Goal: Information Seeking & Learning: Learn about a topic

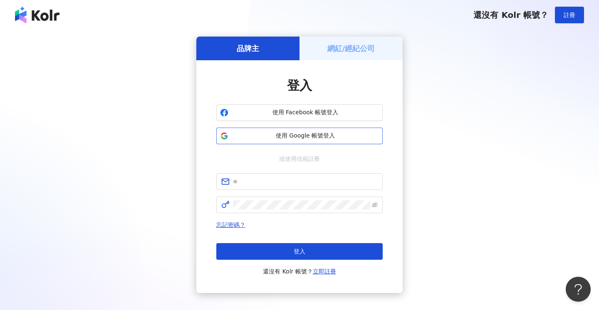
click at [285, 138] on span "使用 Google 帳號登入" at bounding box center [305, 136] width 147 height 8
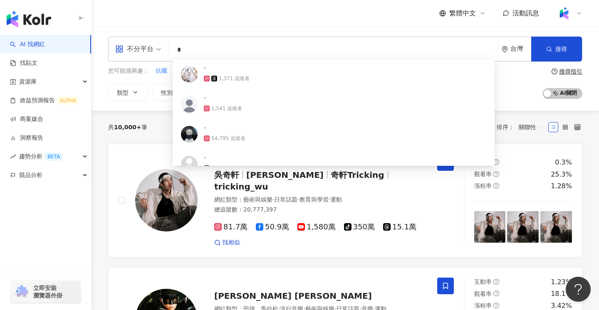
type input "*"
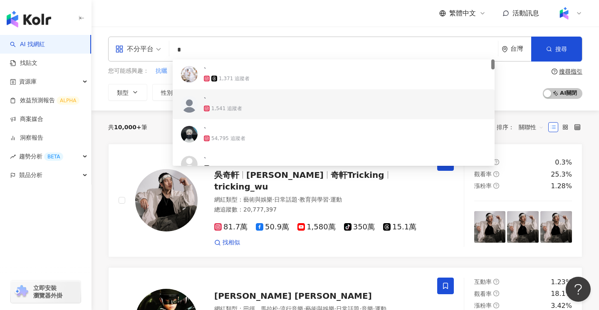
click at [152, 139] on div "共 10,000+ 筆 排序： 關聯性" at bounding box center [345, 127] width 474 height 33
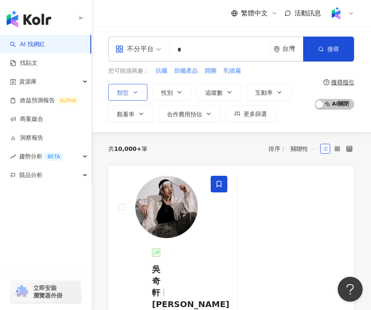
click at [136, 92] on icon "button" at bounding box center [135, 92] width 7 height 7
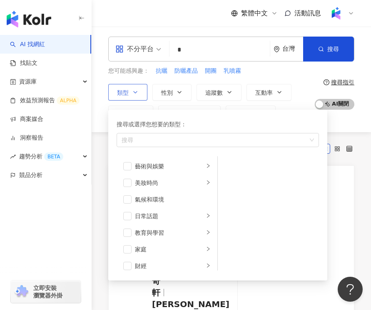
click at [136, 92] on icon "button" at bounding box center [135, 92] width 7 height 7
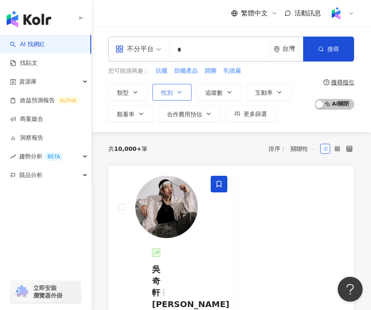
click at [179, 92] on icon "button" at bounding box center [179, 93] width 3 height 2
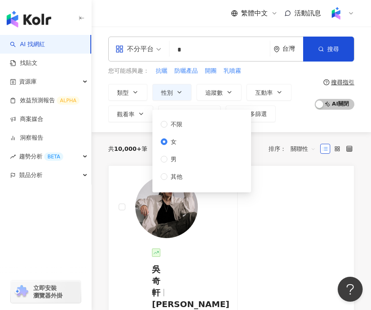
click at [94, 107] on div "不分平台 * 台灣 搜尋 32bb3c34-50fc-4b76-9db0-774bebf65e23 52e15a6a-348f-4bff-8b1c-793e6…" at bounding box center [231, 80] width 279 height 86
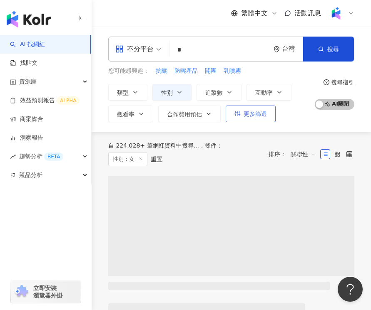
click at [258, 119] on button "更多篩選" at bounding box center [250, 114] width 50 height 17
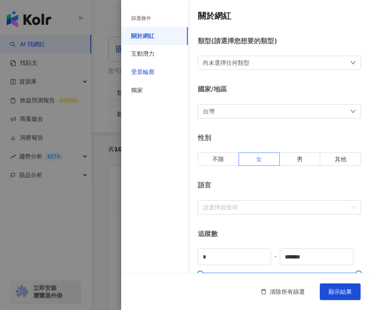
click at [147, 69] on div "受眾輪廓" at bounding box center [142, 72] width 23 height 8
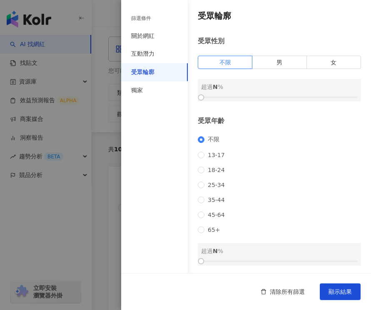
scroll to position [30, 0]
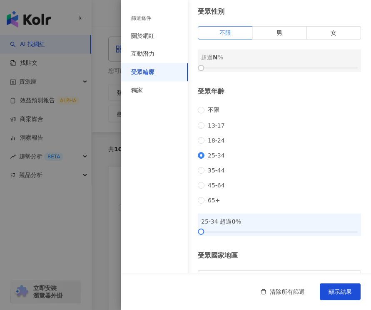
click at [107, 175] on div at bounding box center [185, 155] width 371 height 310
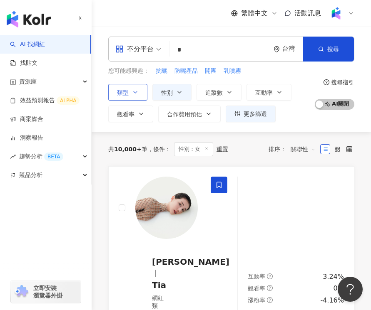
click at [136, 93] on icon "button" at bounding box center [135, 92] width 7 height 7
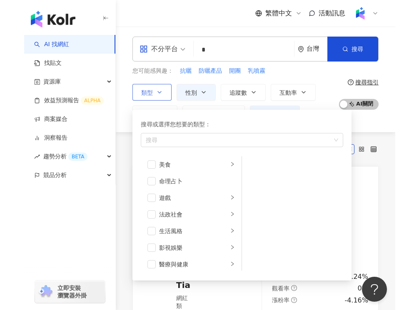
scroll to position [121, 0]
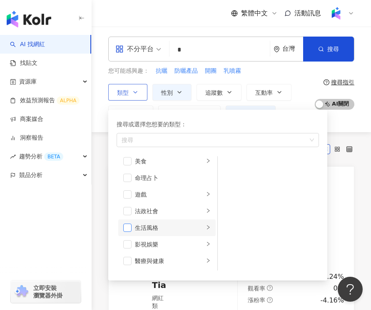
click at [127, 227] on span "button" at bounding box center [127, 228] width 8 height 8
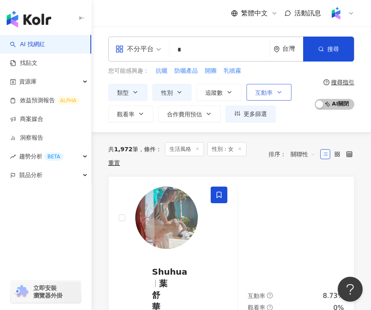
click at [270, 91] on span "互動率" at bounding box center [263, 92] width 17 height 7
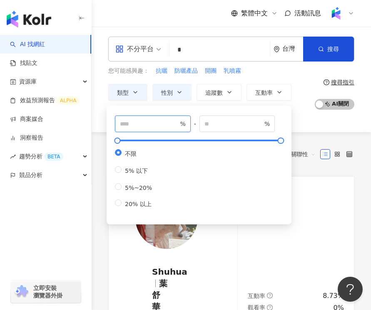
click at [157, 126] on input "number" at bounding box center [149, 123] width 58 height 9
type input "*"
click at [296, 121] on div "類型 性別 追蹤數 互動率 觀看率 合作費用預估 更多篩選 篩選條件 關於網紅 互動潛力 受眾輪廓 獨家 關於網紅 類型 ( 請選擇您想要的類型 ) 生活風格…" at bounding box center [209, 103] width 202 height 38
